Goal: Task Accomplishment & Management: Manage account settings

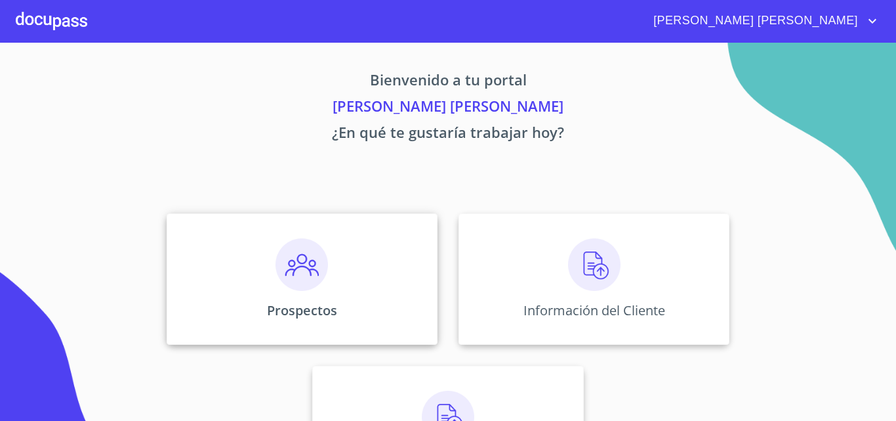
click at [351, 279] on div "Prospectos" at bounding box center [302, 278] width 271 height 131
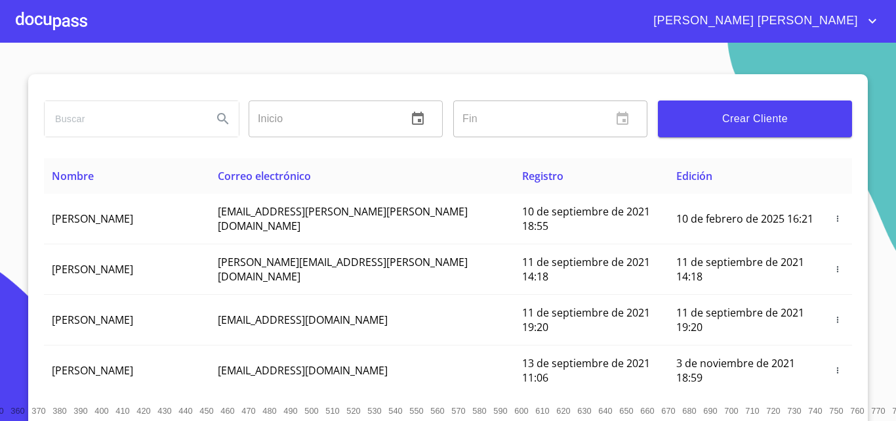
click at [102, 117] on input "search" at bounding box center [123, 118] width 157 height 35
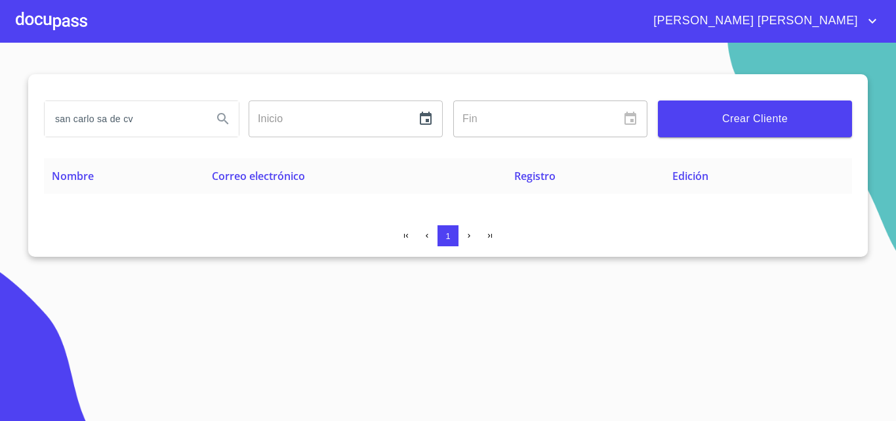
click at [75, 121] on input "san carlo sa de cv" at bounding box center [123, 118] width 157 height 35
click at [156, 117] on input "sancarlo sa de cv" at bounding box center [123, 118] width 157 height 35
type input "s"
type input "[PERSON_NAME]"
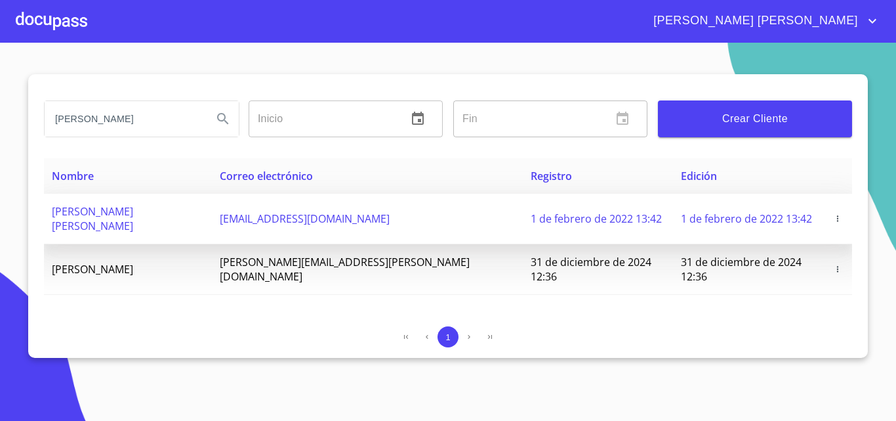
click at [133, 211] on span "[PERSON_NAME] [PERSON_NAME]" at bounding box center [92, 218] width 81 height 29
click at [831, 212] on button "button" at bounding box center [837, 218] width 13 height 13
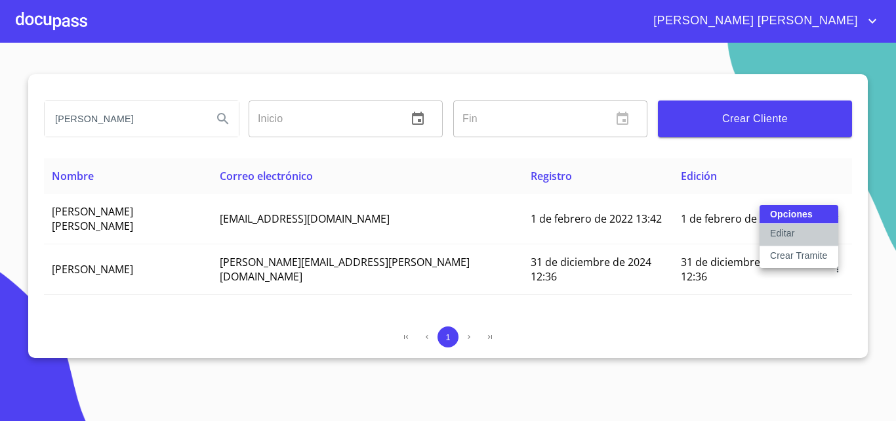
click at [797, 232] on button "Editar" at bounding box center [799, 235] width 79 height 22
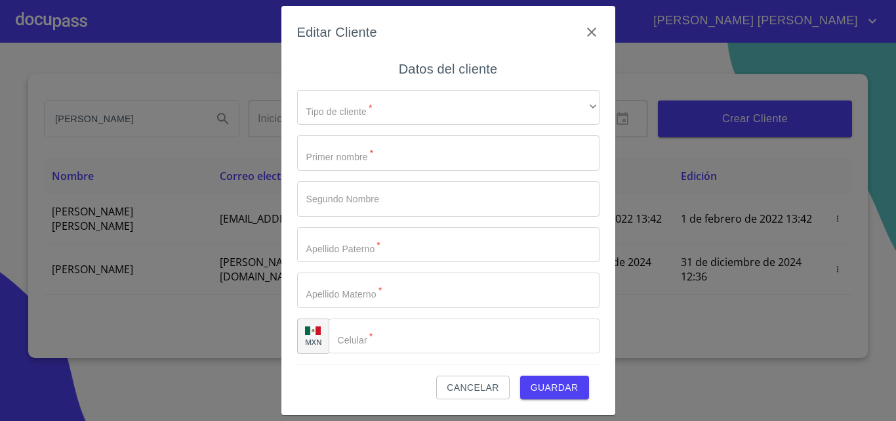
type input "[PERSON_NAME]"
type input "VAZQUEZ"
type input "CARRILLO"
type input "[PHONE_NUMBER]"
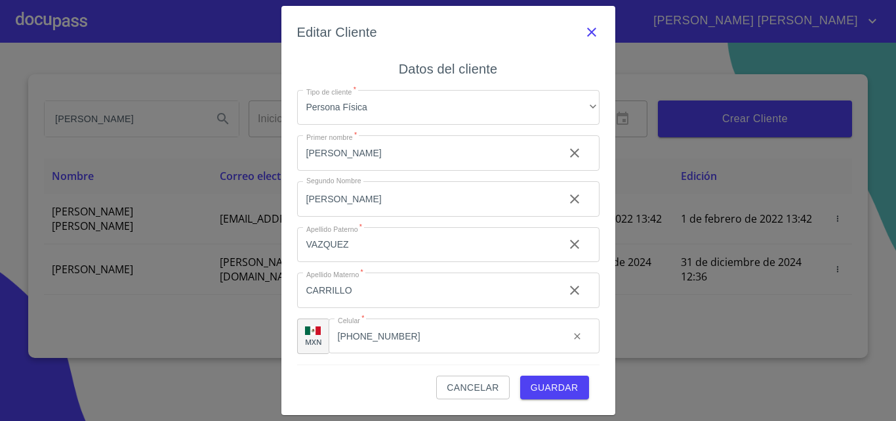
click at [595, 29] on icon "button" at bounding box center [591, 32] width 9 height 9
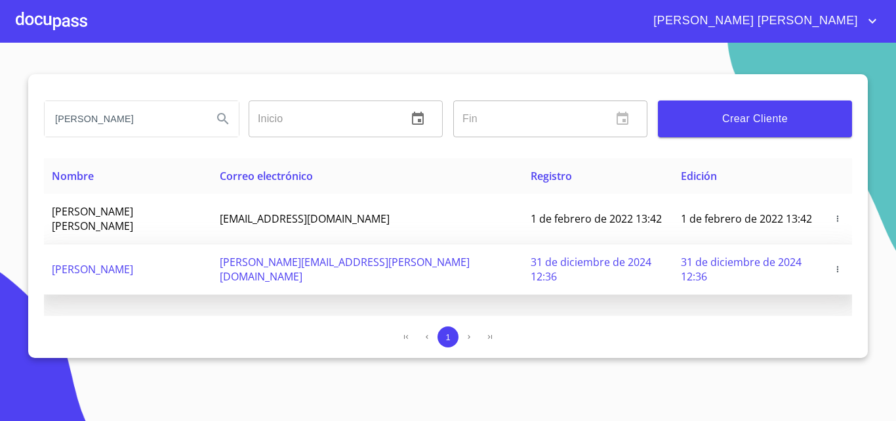
click at [833, 244] on td at bounding box center [838, 269] width 29 height 51
click at [833, 264] on icon "button" at bounding box center [837, 268] width 9 height 9
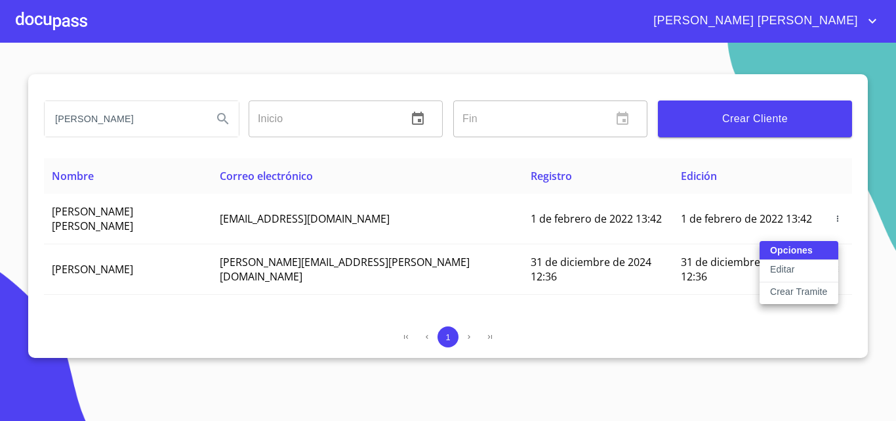
click at [803, 268] on button "Editar" at bounding box center [799, 271] width 79 height 22
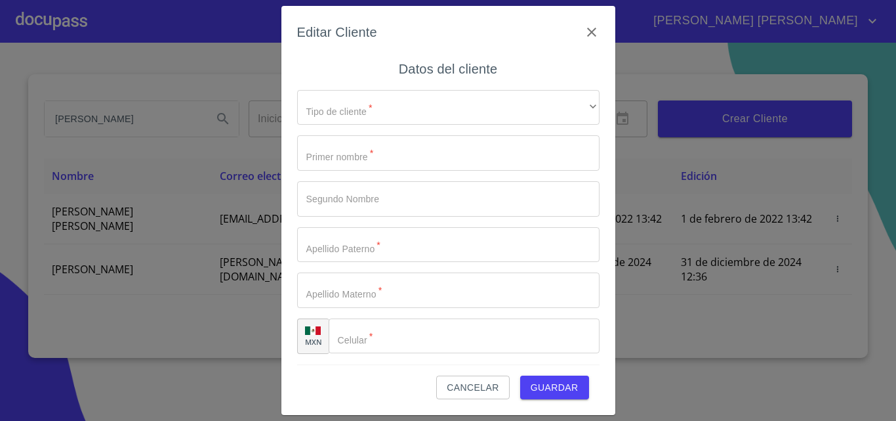
type input "[PERSON_NAME]"
type input "VAZQUEZ"
type input "[PERSON_NAME]"
type input "[PHONE_NUMBER]"
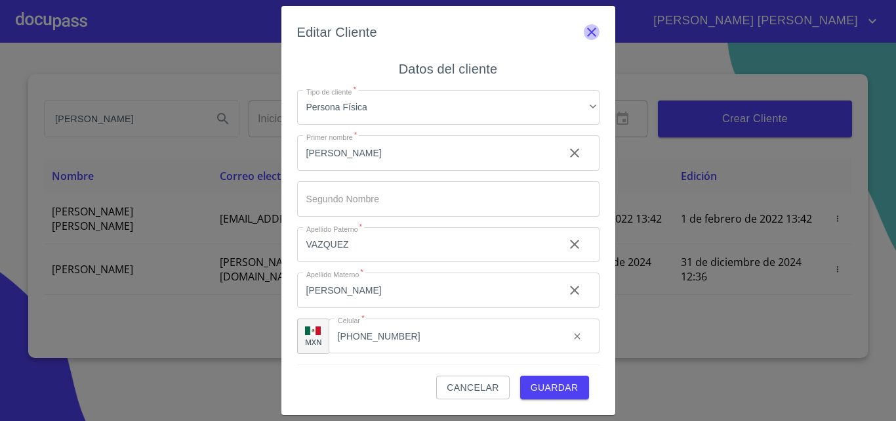
click at [598, 26] on icon "button" at bounding box center [592, 32] width 16 height 16
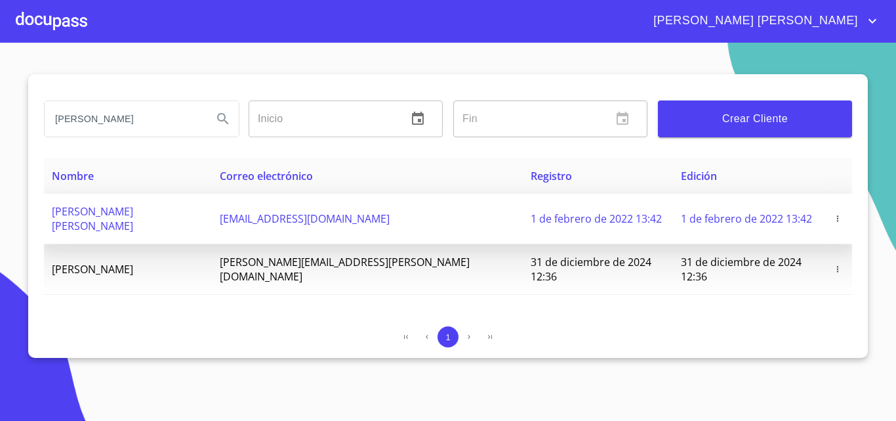
click at [833, 214] on icon "button" at bounding box center [837, 218] width 9 height 9
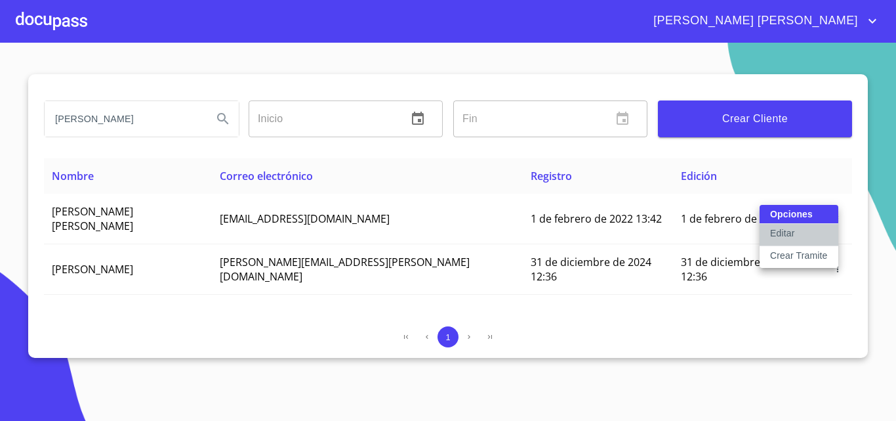
click at [817, 226] on button "Editar" at bounding box center [799, 235] width 79 height 22
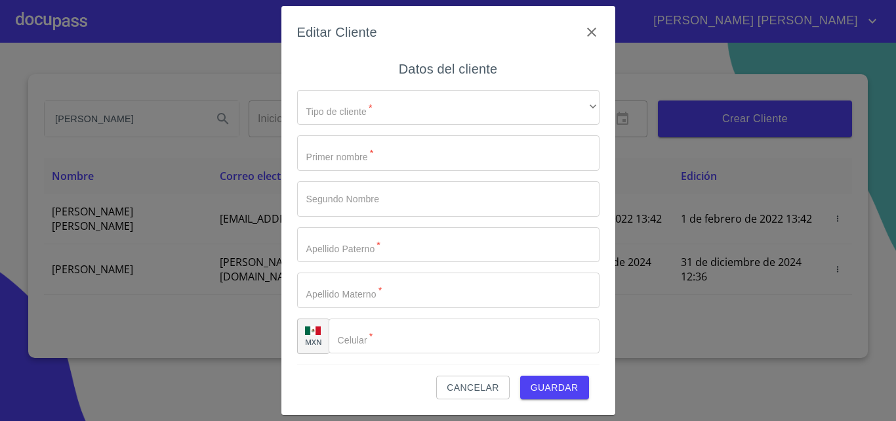
type input "[PERSON_NAME]"
type input "VAZQUEZ"
type input "CARRILLO"
type input "[PHONE_NUMBER]"
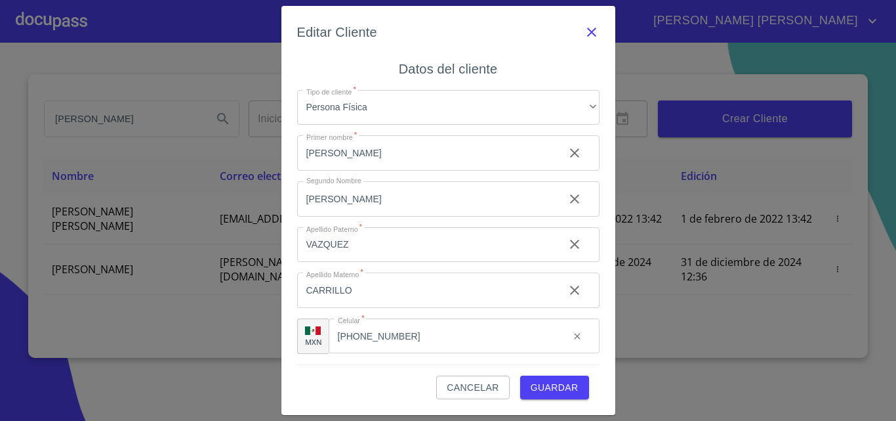
click at [591, 34] on icon "button" at bounding box center [592, 32] width 16 height 16
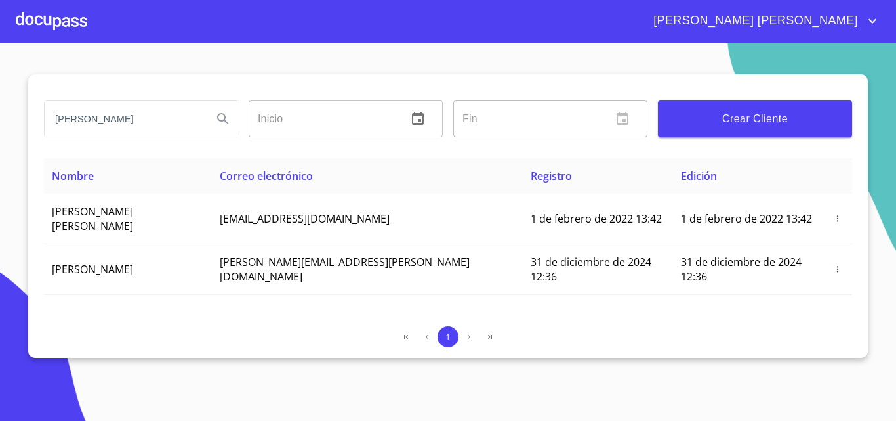
click at [126, 116] on input "[PERSON_NAME]" at bounding box center [123, 118] width 157 height 35
type input "c"
click at [220, 115] on icon "Search" at bounding box center [223, 119] width 16 height 16
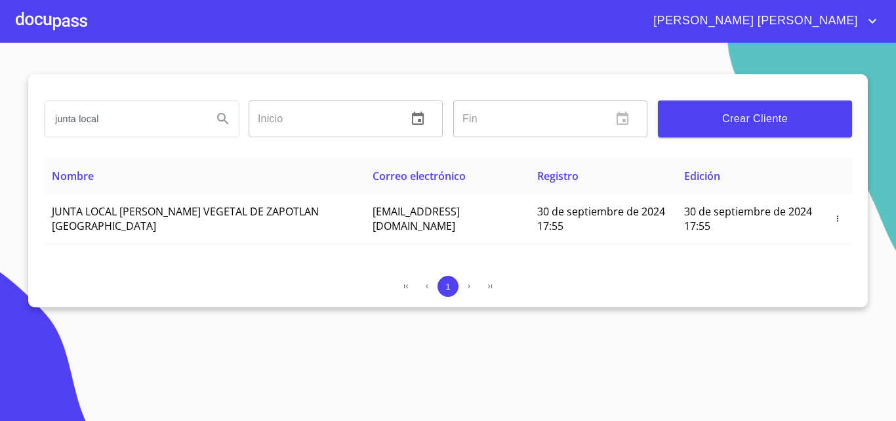
click at [136, 114] on input "junta local" at bounding box center [123, 118] width 157 height 35
type input "j"
type input "san carlo"
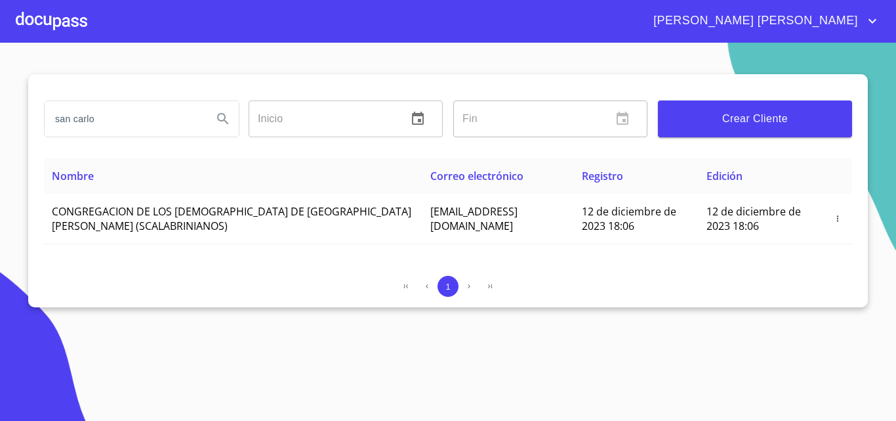
click at [226, 118] on icon "Search" at bounding box center [223, 119] width 16 height 16
